Goal: Transaction & Acquisition: Purchase product/service

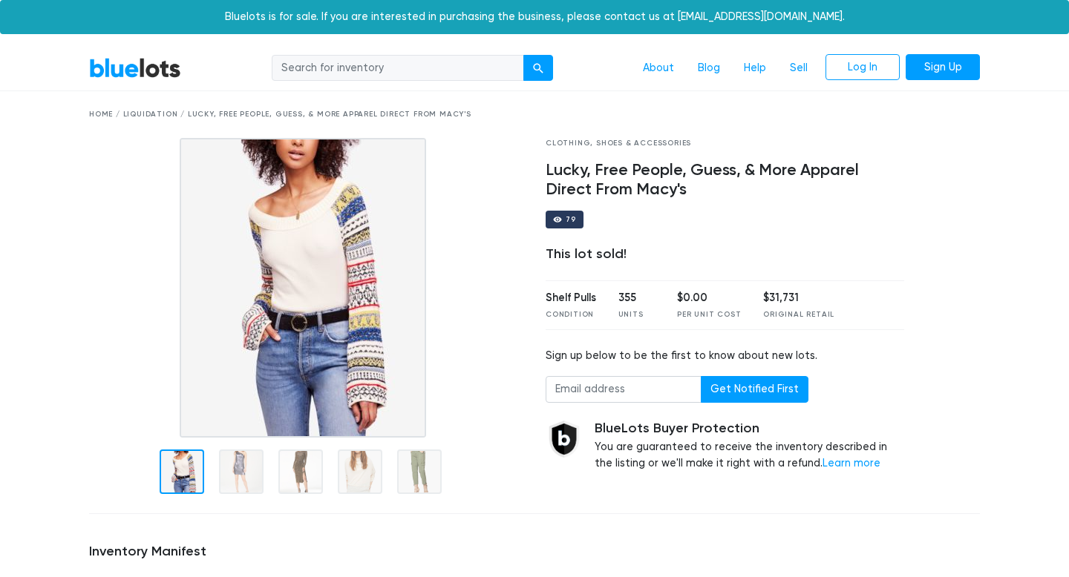
click at [140, 75] on link "BlueLots" at bounding box center [135, 68] width 92 height 22
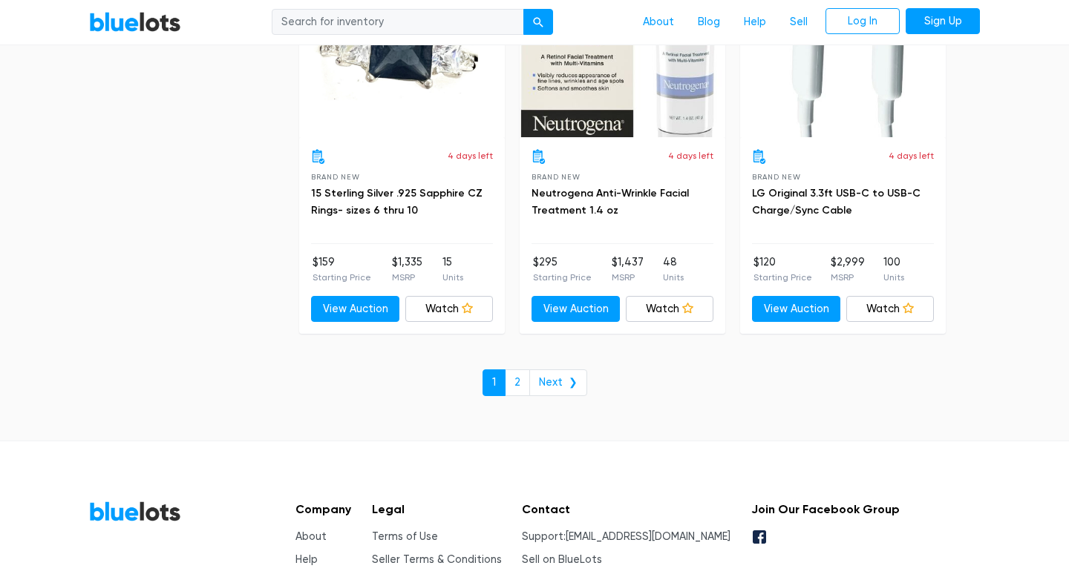
scroll to position [6516, 0]
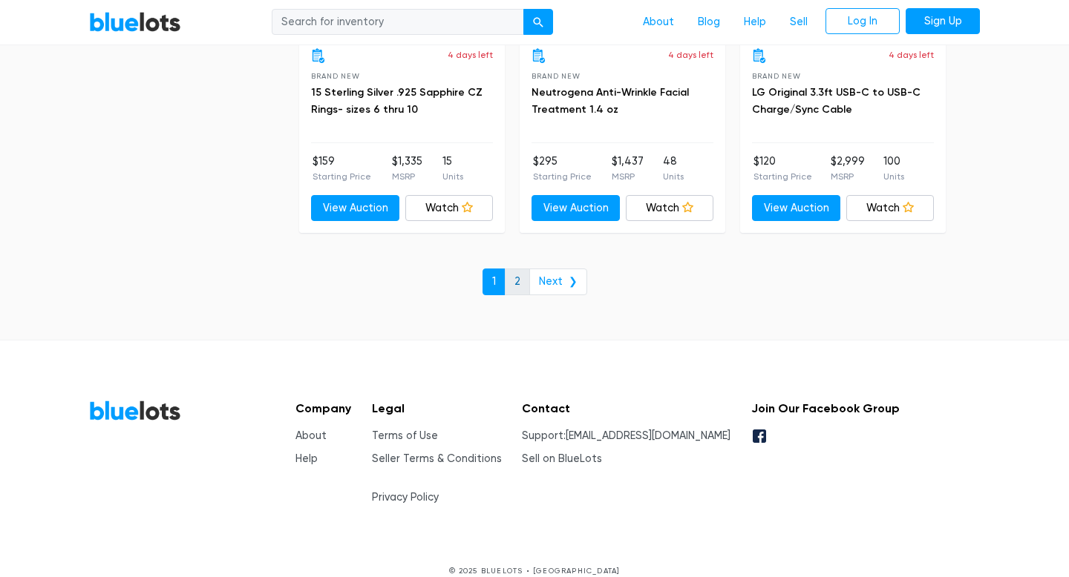
click at [523, 284] on link "2" at bounding box center [517, 282] width 25 height 27
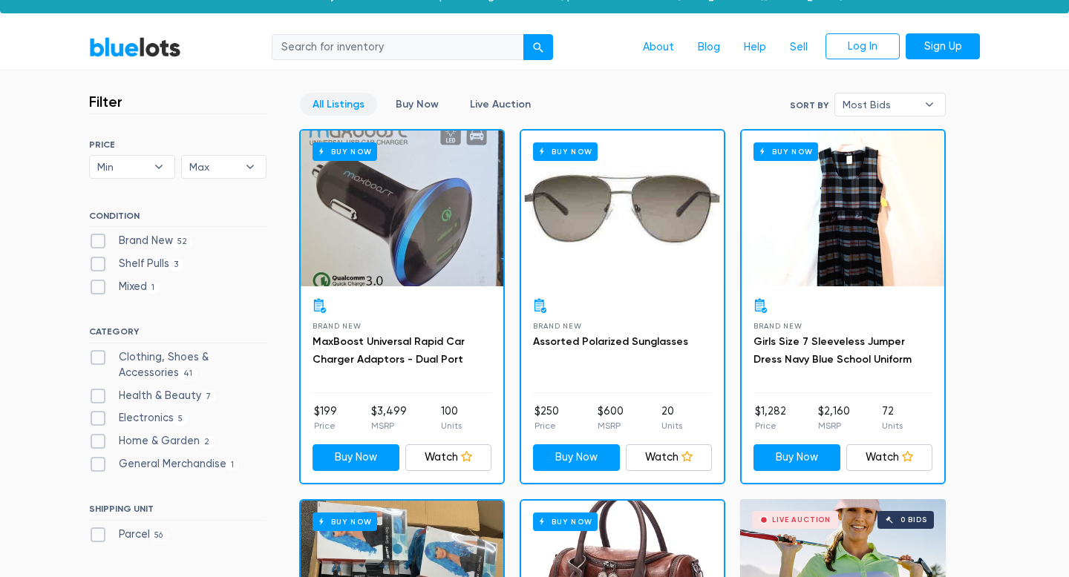
scroll to position [23, 0]
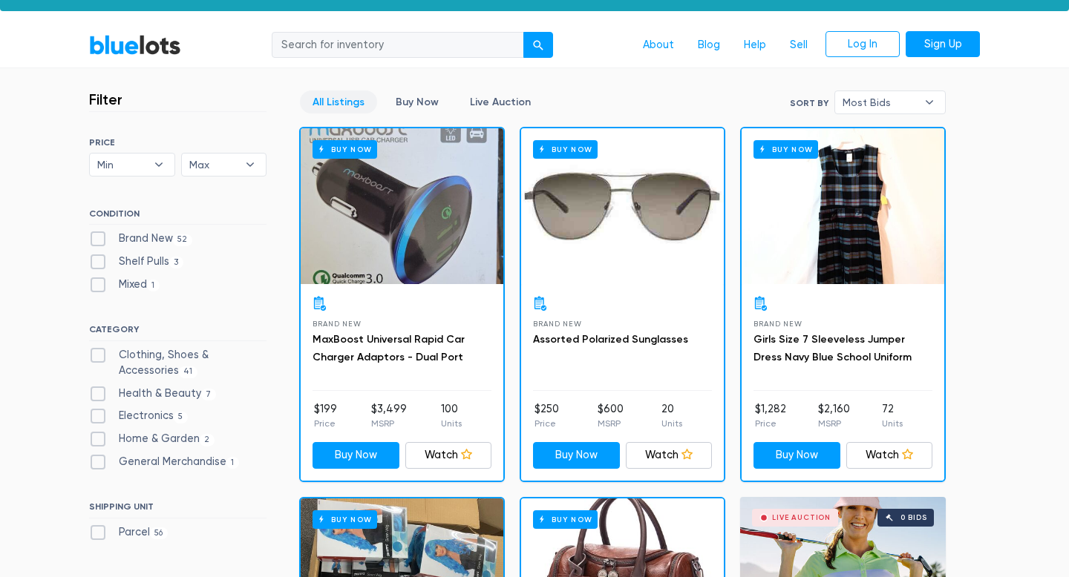
click at [612, 209] on div "Buy Now" at bounding box center [622, 206] width 203 height 156
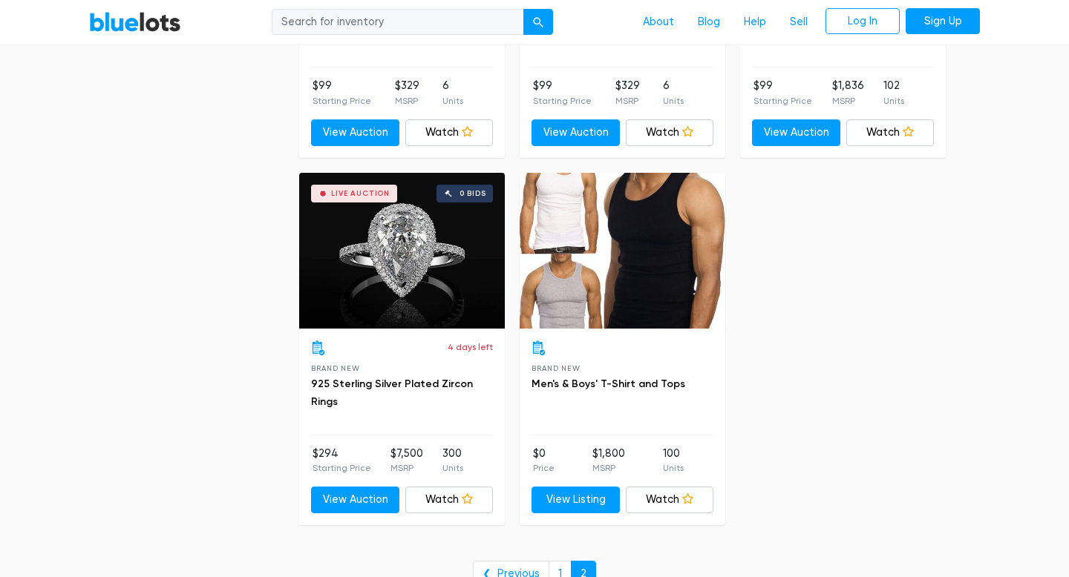
scroll to position [1827, 0]
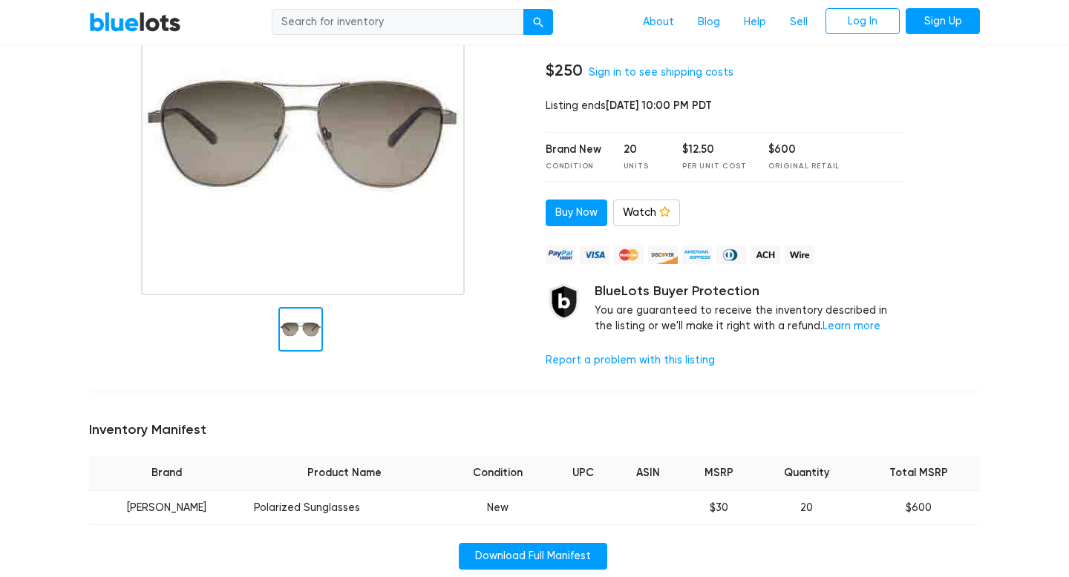
scroll to position [124, 0]
